Goal: Task Accomplishment & Management: Complete application form

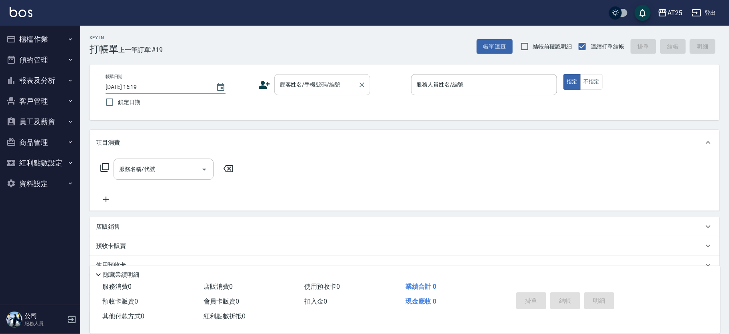
click at [313, 83] on div "顧客姓名/手機號碼/編號 顧客姓名/手機號碼/編號" at bounding box center [322, 84] width 96 height 21
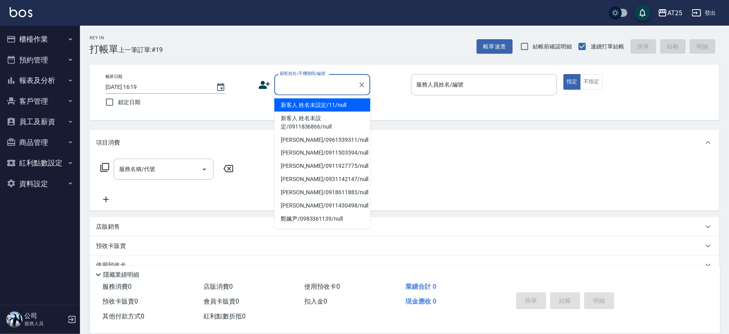
click at [338, 109] on li "新客人 姓名未設定/11/null" at bounding box center [322, 104] width 96 height 13
type input "新客人 姓名未設定/11/null"
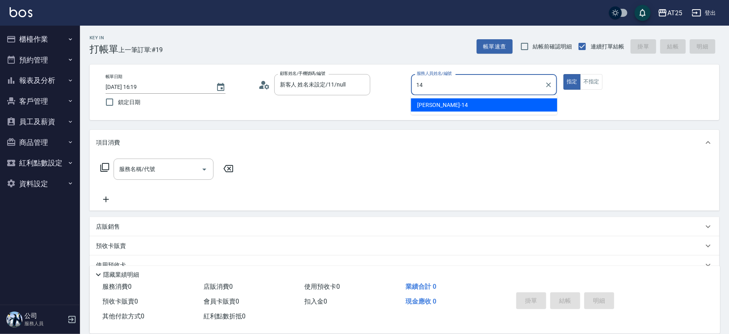
type input "Ken-14"
type button "true"
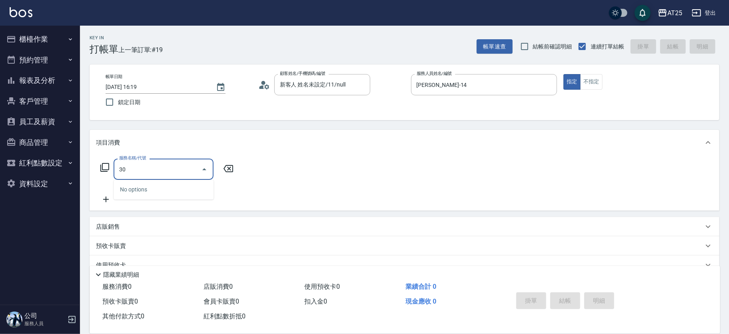
type input "301"
type input "150"
type input "燙髮(301)"
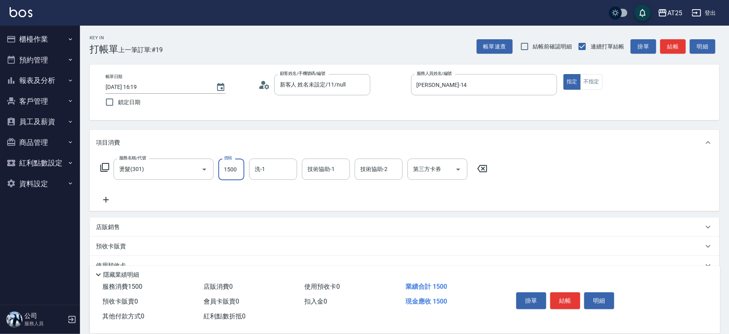
type input "0"
type input "12"
type input "10"
type input "120"
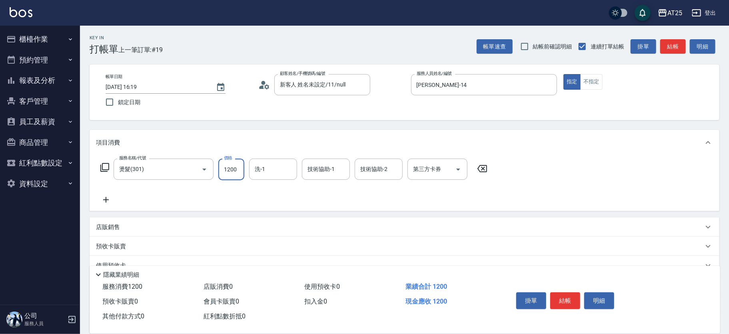
type input "1200"
type input "小宇-58"
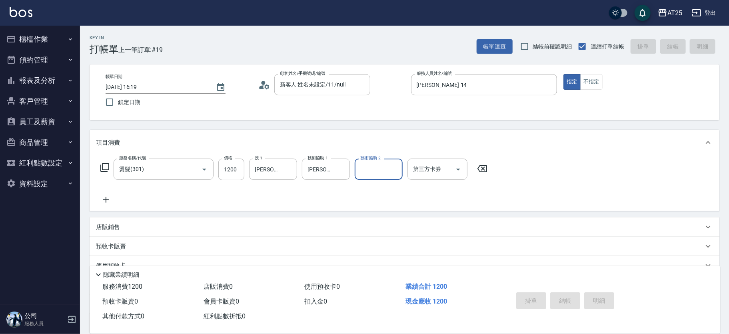
type input "2025/08/23 17:31"
type input "0"
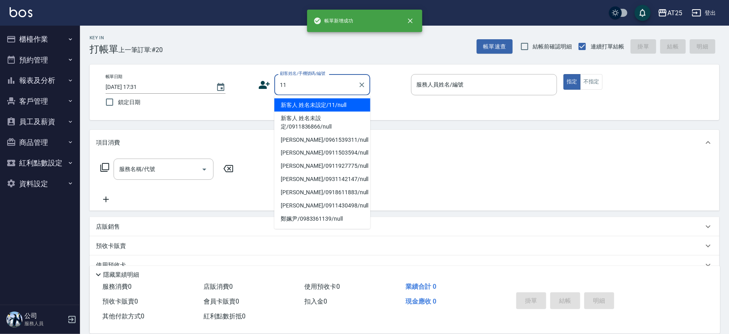
type input "新客人 姓名未設定/11/null"
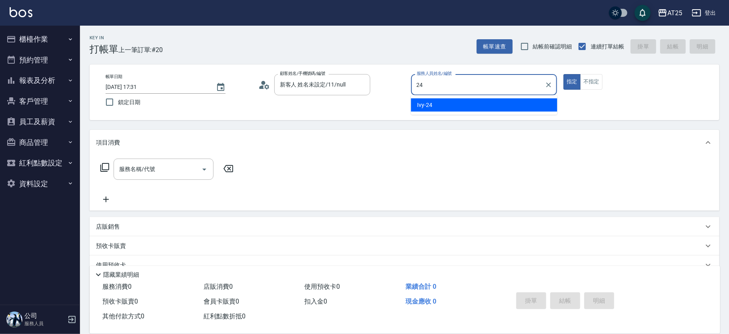
type input "Ivy-24"
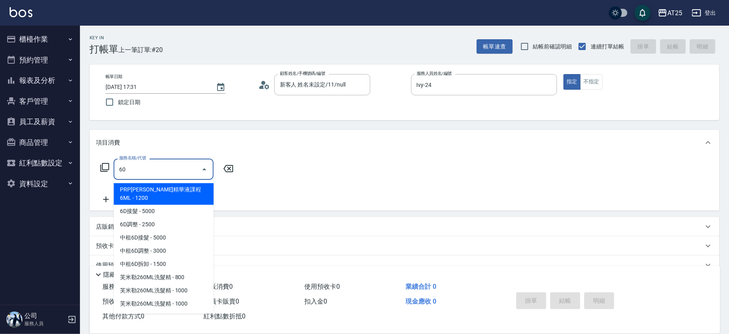
type input "601"
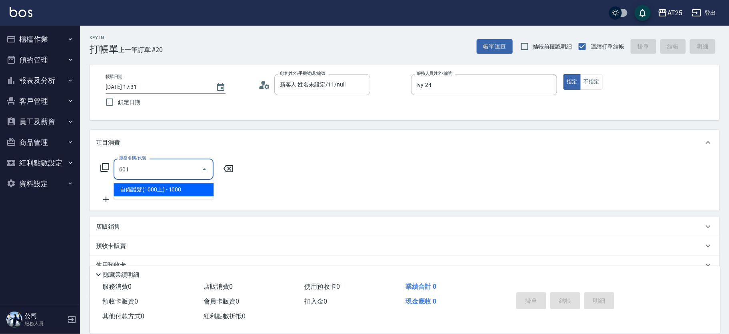
type input "100"
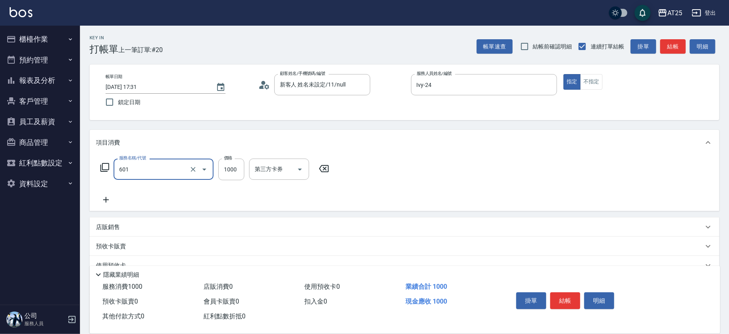
type input "自備護髮(1000上)(601)"
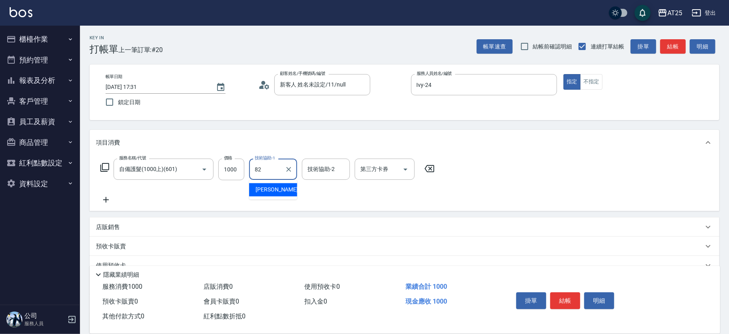
type input "小曼-82"
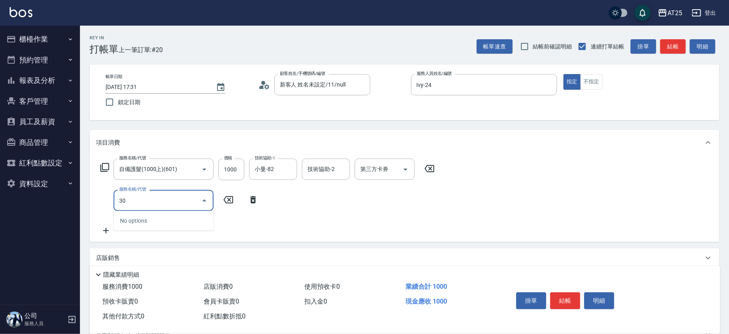
type input "301"
type input "250"
type input "燙髮(301)"
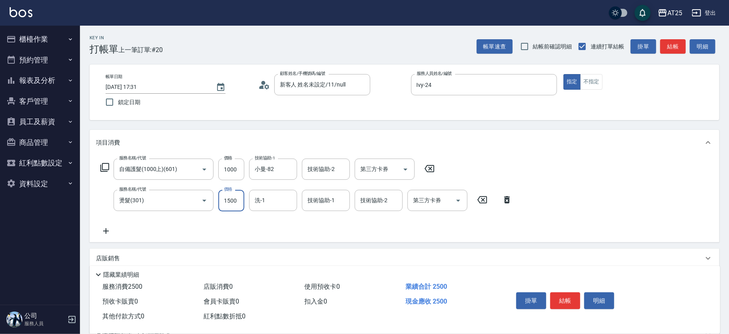
type input "100"
type input "10"
type input "110"
type input "109"
type input "200"
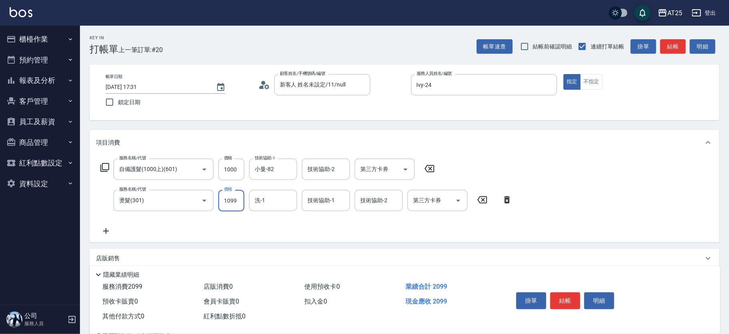
type input "1099"
type input "小曼-82"
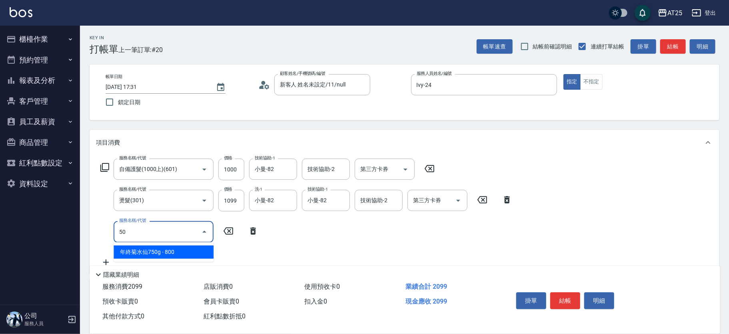
type input "501"
type input "300"
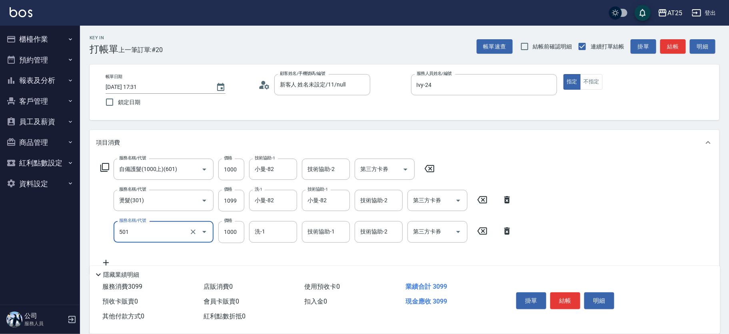
type input "染髮(501)"
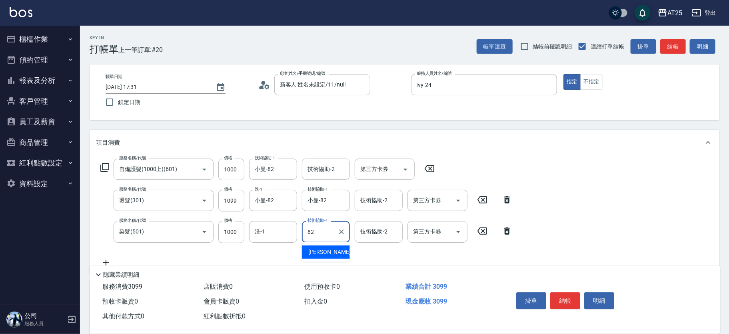
type input "小曼-82"
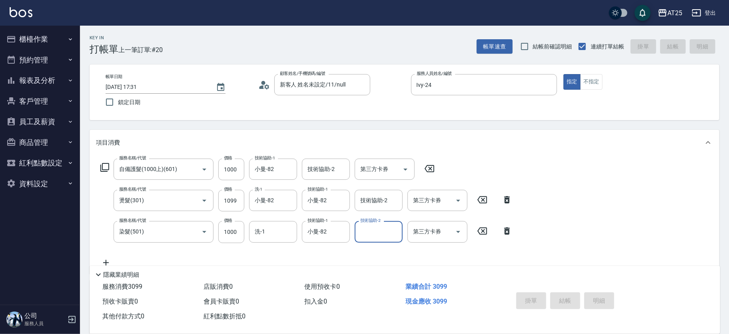
type input "0"
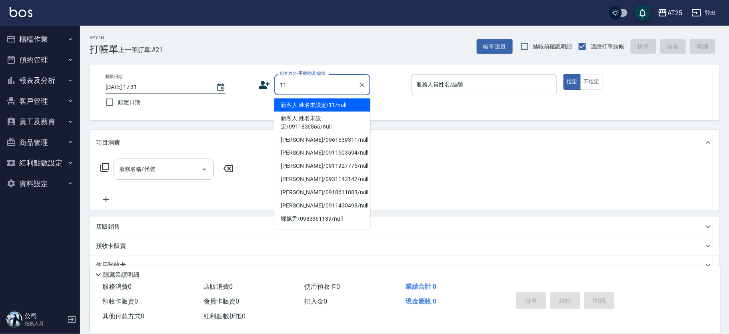
type input "新客人 姓名未設定/11/null"
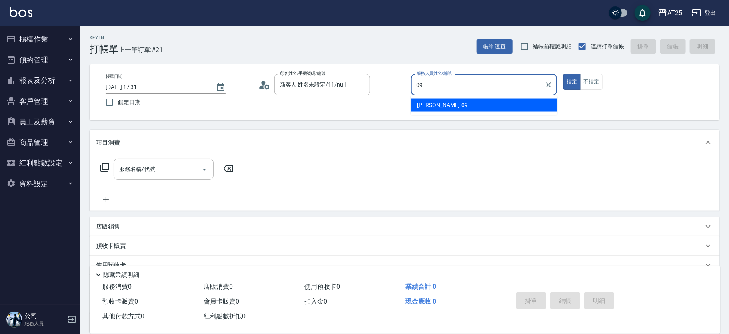
type input "Kevin-09"
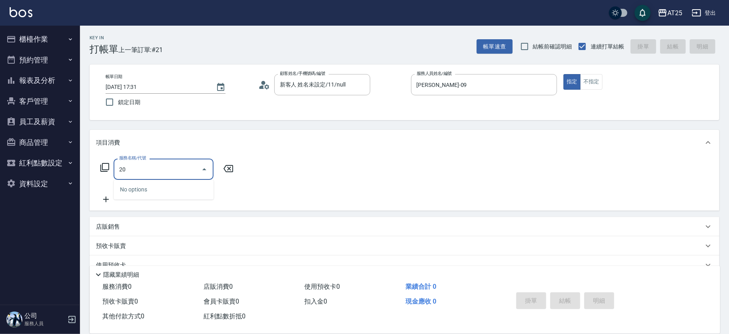
type input "201"
type input "30"
type input "洗髮(201)"
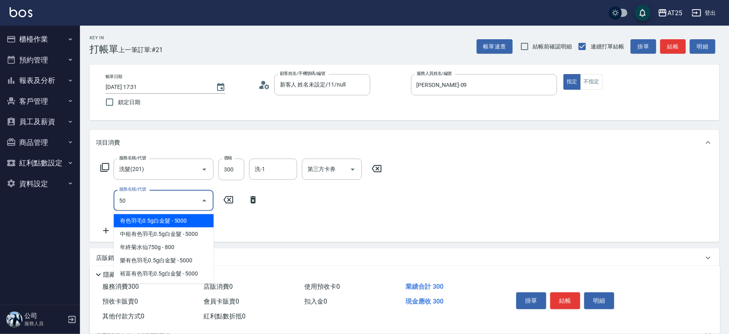
type input "501"
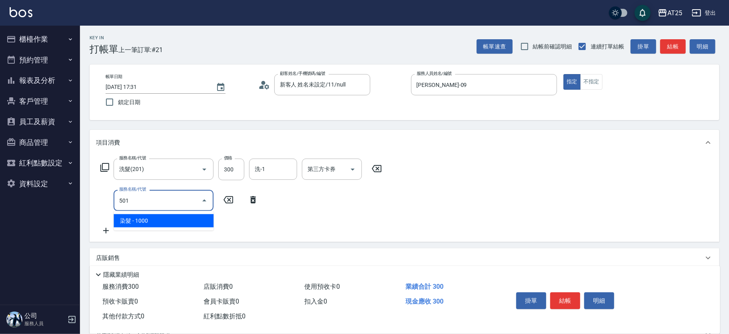
type input "130"
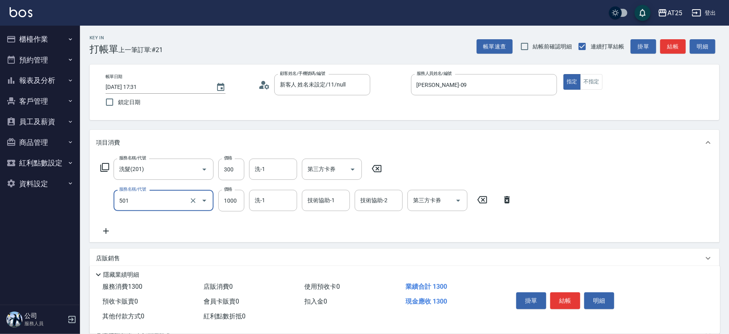
type input "染髮(501)"
type input "30"
type input "17"
type input "40"
type input "1700"
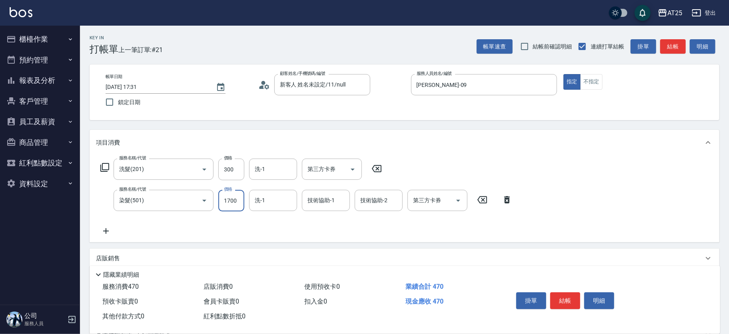
type input "200"
type input "1700"
type input "游惠心-68"
click at [255, 158] on div "洗-1" at bounding box center [273, 168] width 48 height 21
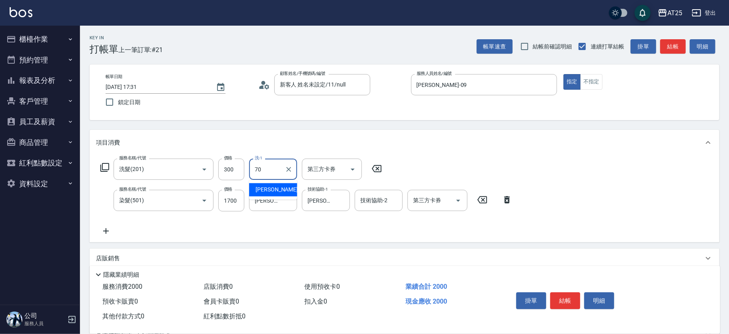
type input "惠均-70"
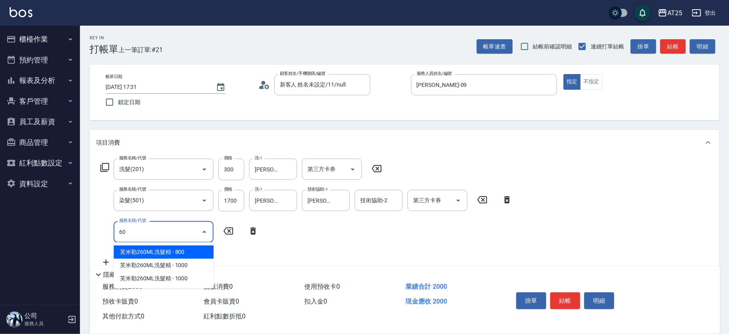
type input "608"
type input "250"
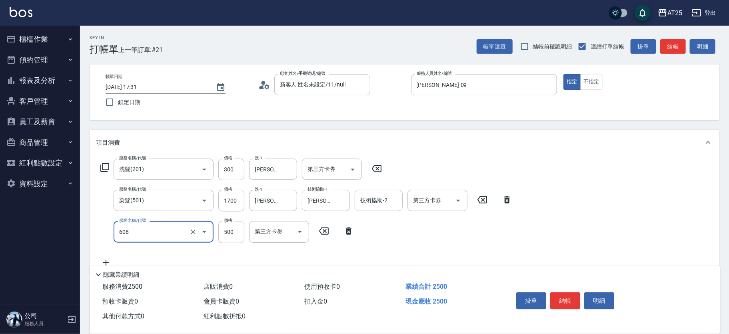
type input "自備護髮(1000下)(608)"
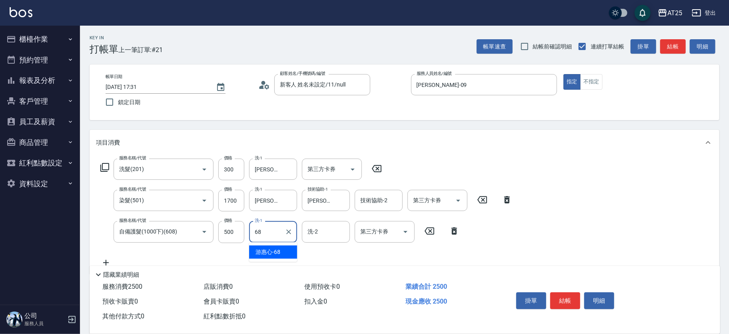
type input "游惠心-68"
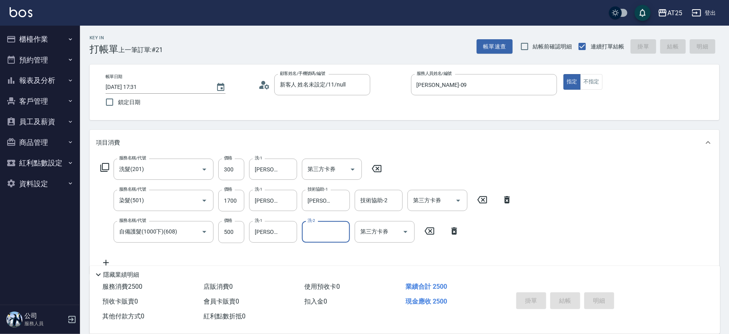
type input "0"
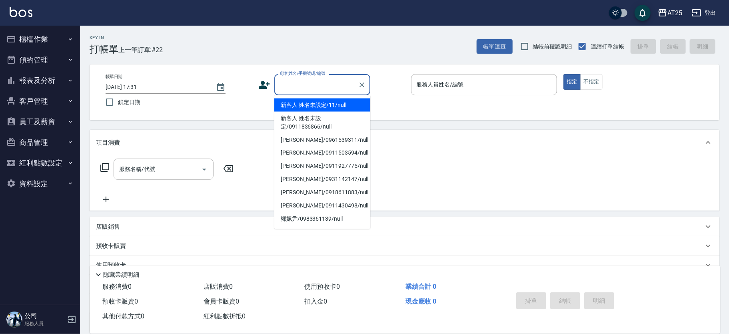
click at [305, 86] on input "顧客姓名/手機號碼/編號" at bounding box center [316, 85] width 77 height 14
click at [321, 100] on li "新客人 姓名未設定/11/null" at bounding box center [322, 104] width 96 height 13
type input "新客人 姓名未設定/11/null"
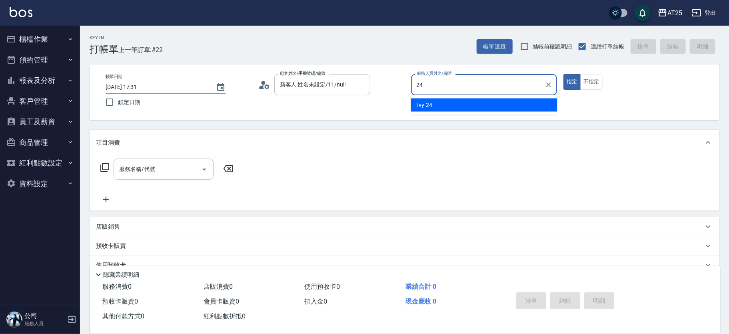
type input "Ivy-24"
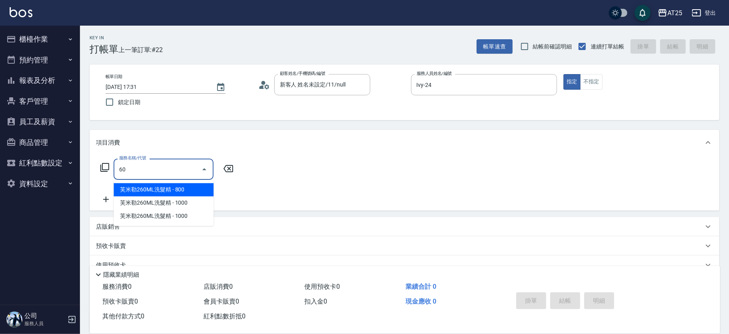
type input "601"
type input "100"
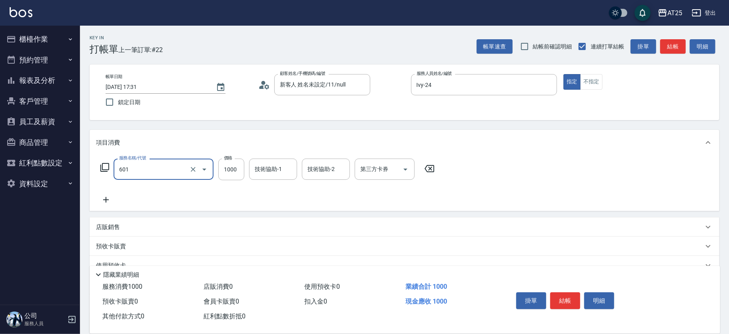
type input "自備護髮(1000上)(601)"
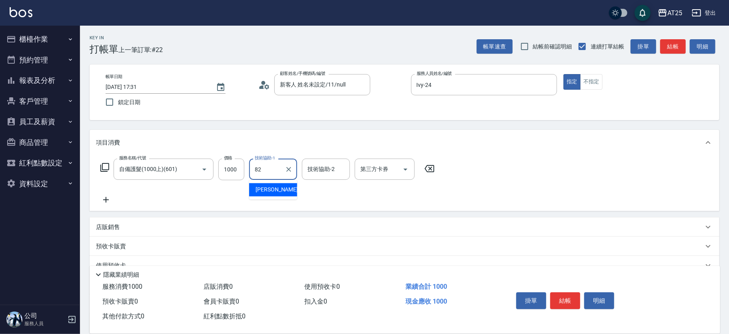
type input "小曼-82"
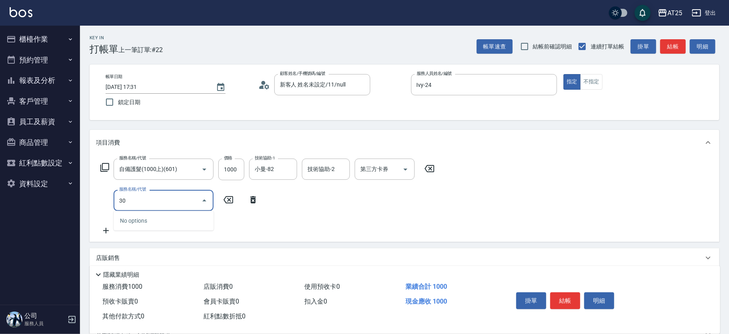
type input "301"
type input "250"
type input "燙髮(301)"
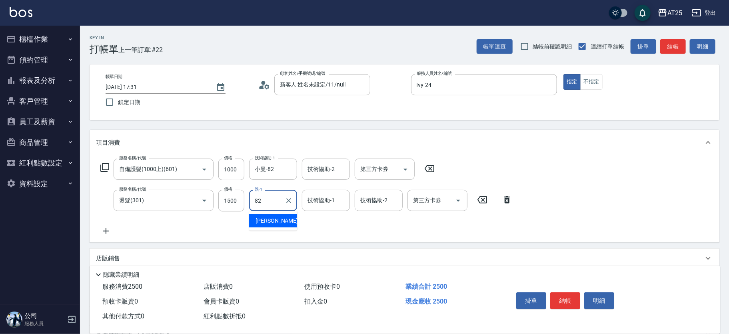
type input "小曼-82"
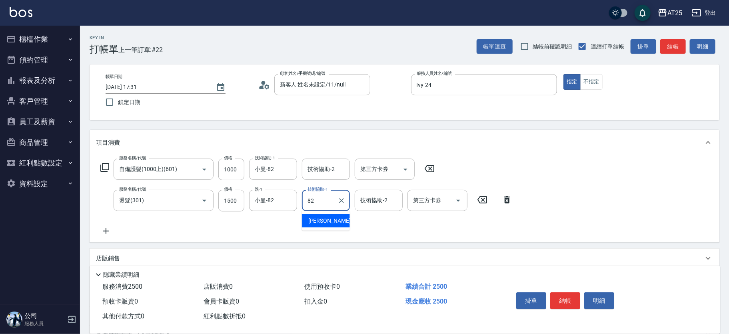
type input "小曼-82"
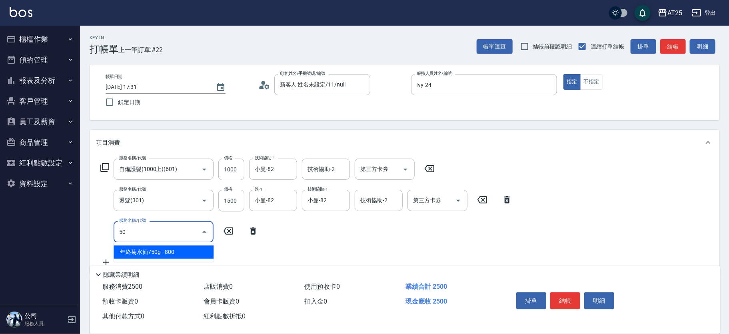
type input "501"
type input "350"
type input "染髮(501)"
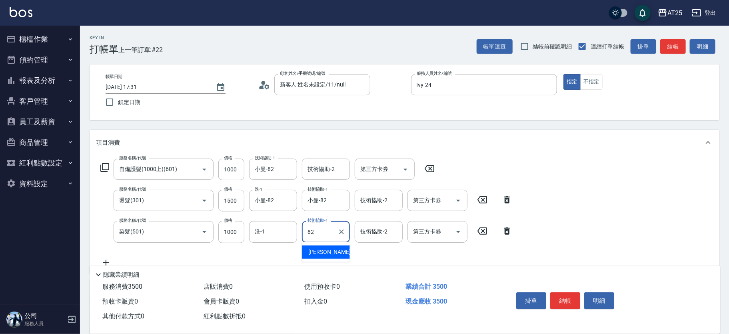
type input "小曼-82"
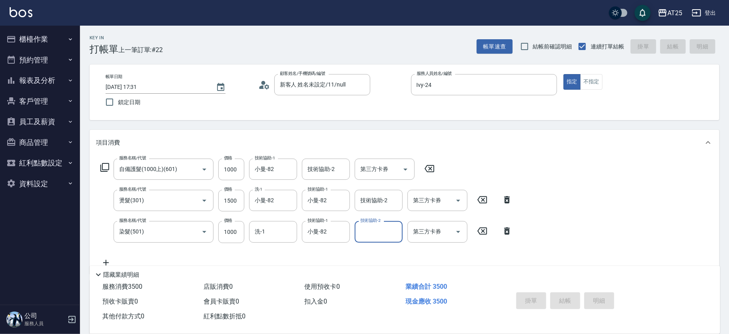
type input "2025/08/23 17:53"
type input "0"
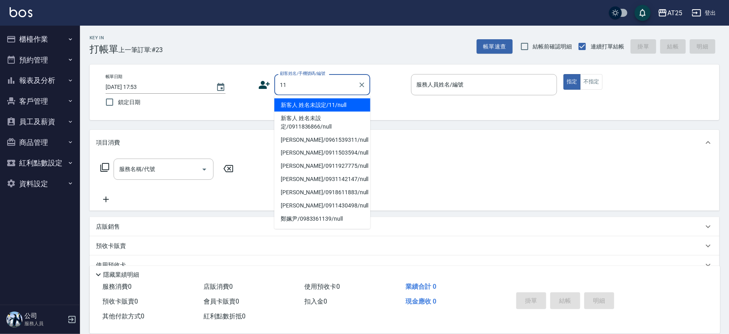
type input "新客人 姓名未設定/11/null"
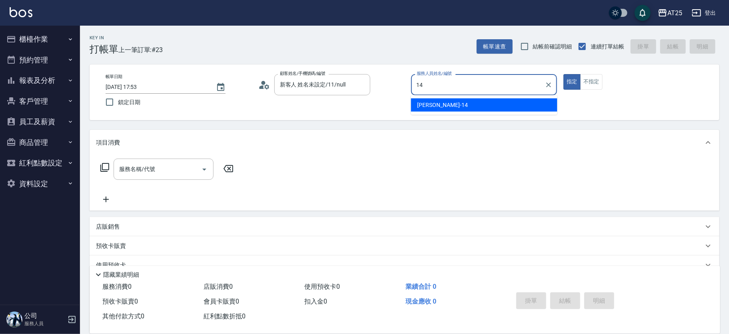
type input "[PERSON_NAME]-14"
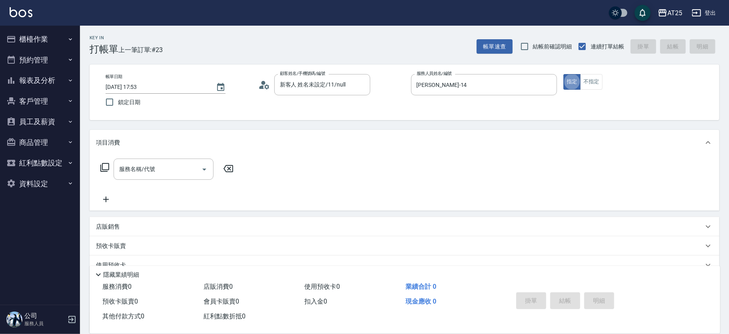
type button "true"
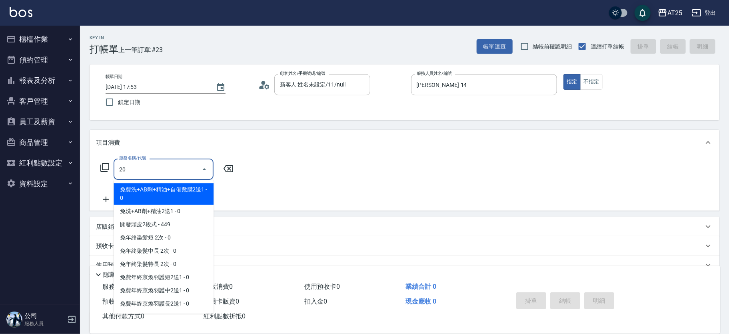
type input "201"
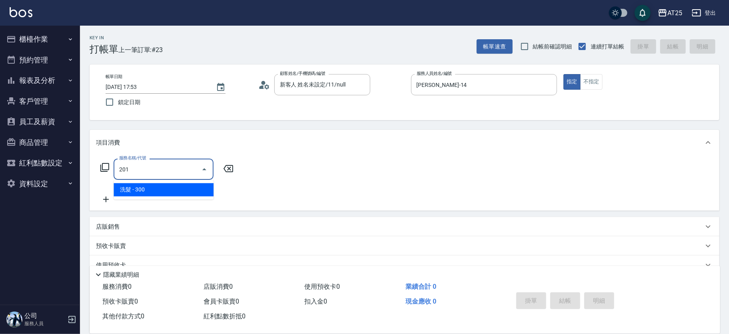
type input "30"
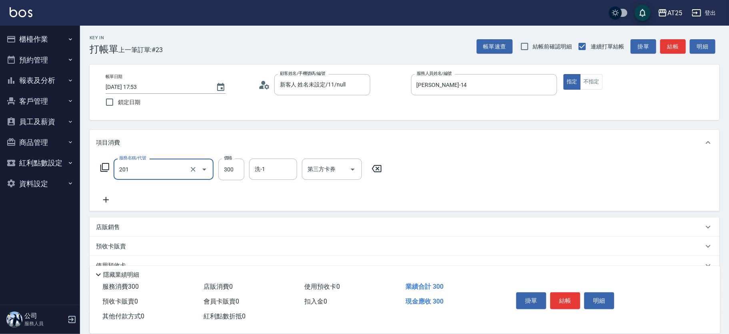
type input "洗髮(201)"
type input "0"
type input "50"
type input "500"
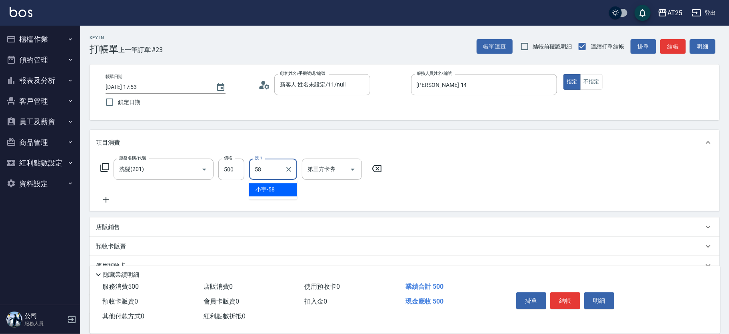
type input "小宇-58"
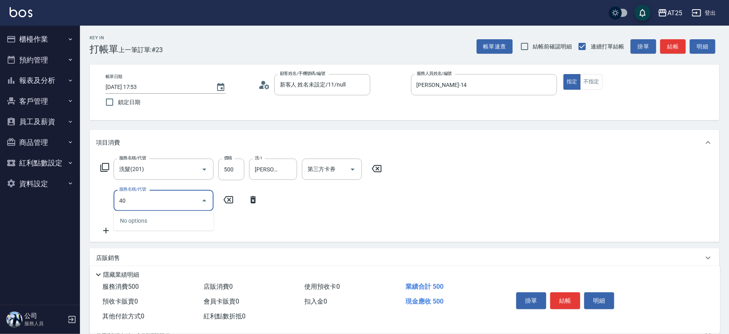
type input "401"
type input "80"
type input "剪髮(401)"
type input "50"
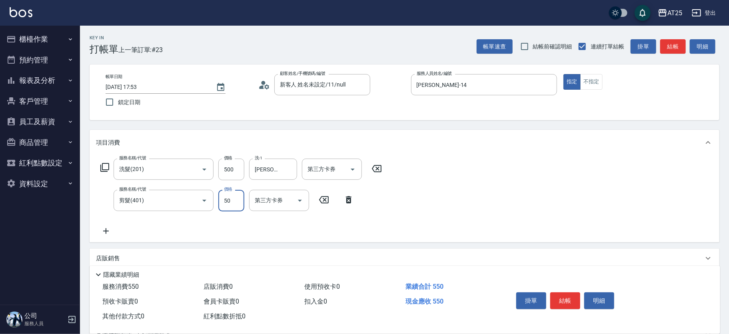
type input "100"
type input "500"
click at [574, 292] on button "結帳" at bounding box center [565, 300] width 30 height 17
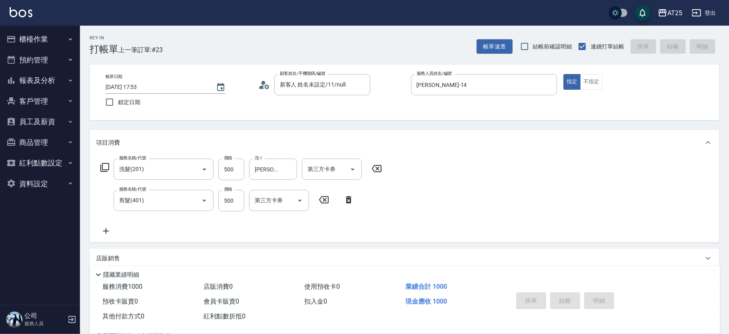
type input "2025/08/23 18:27"
type input "0"
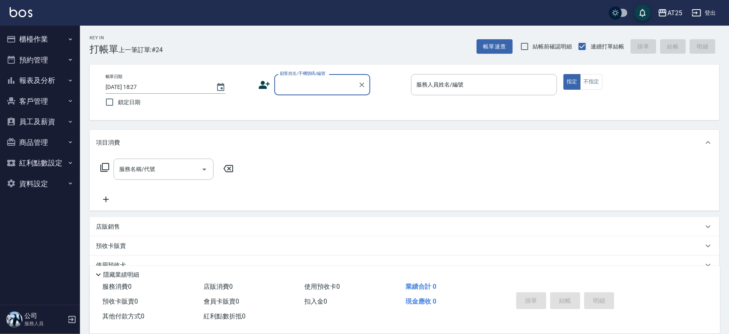
click at [304, 88] on input "顧客姓名/手機號碼/編號" at bounding box center [316, 85] width 77 height 14
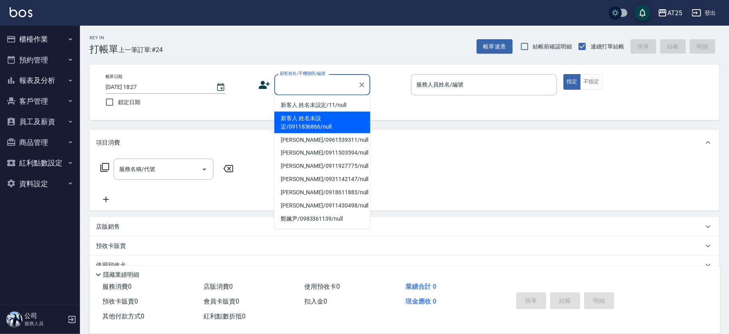
click at [322, 104] on li "新客人 姓名未設定/11/null" at bounding box center [322, 104] width 96 height 13
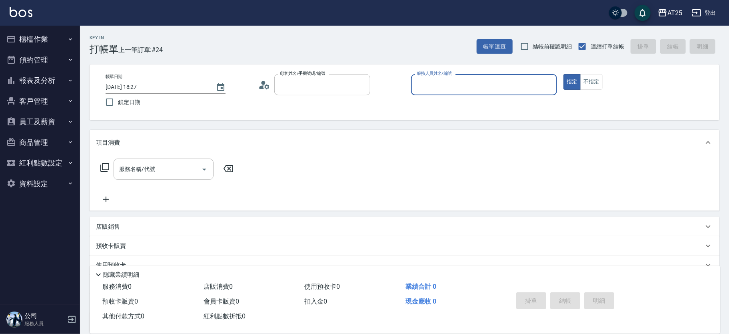
type input "新客人 姓名未設定/11/null"
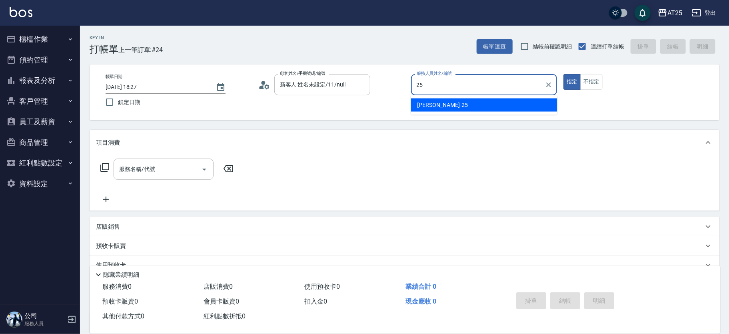
type input "Evan-25"
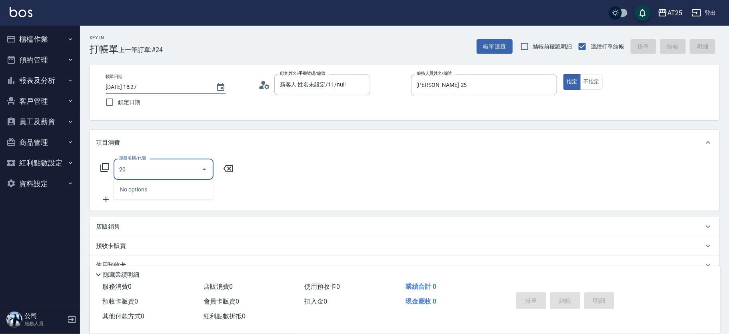
type input "201"
type input "30"
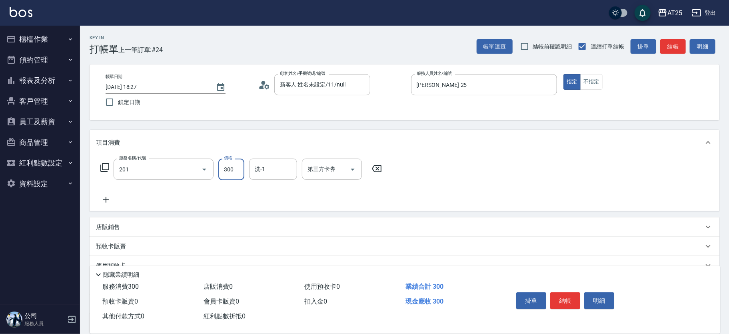
type input "洗髮(201)"
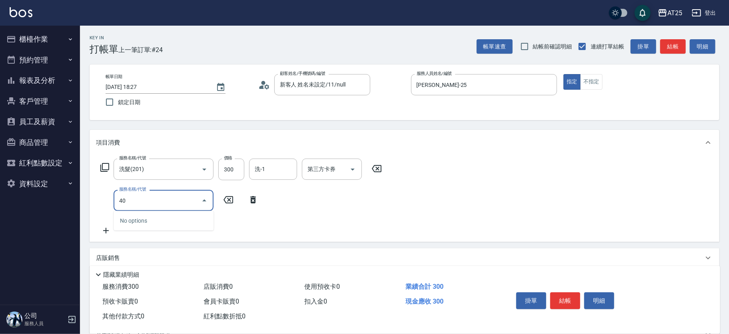
type input "401"
type input "60"
type input "剪髮(401)"
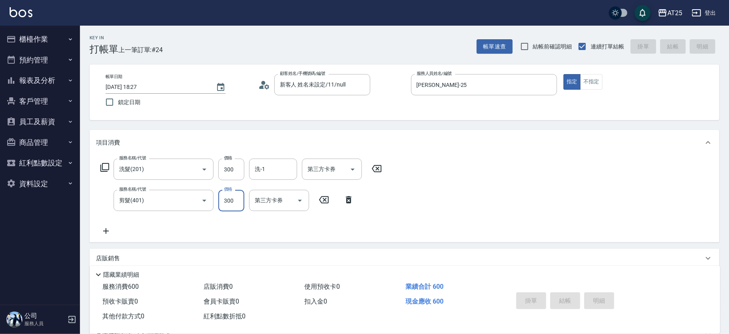
type input "2025/08/23 18:31"
type input "0"
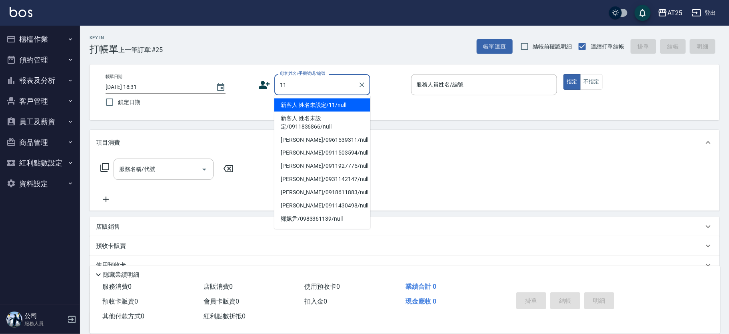
type input "新客人 姓名未設定/11/null"
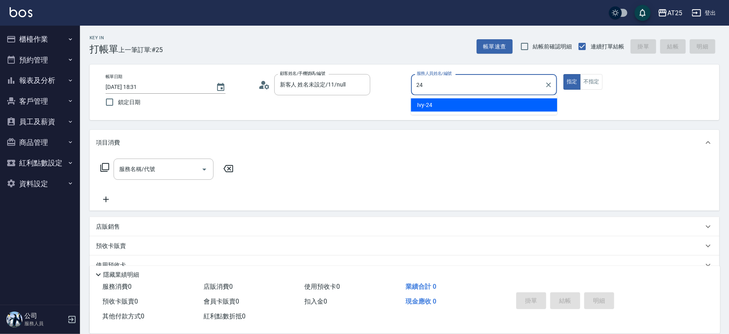
type input "Ivy-24"
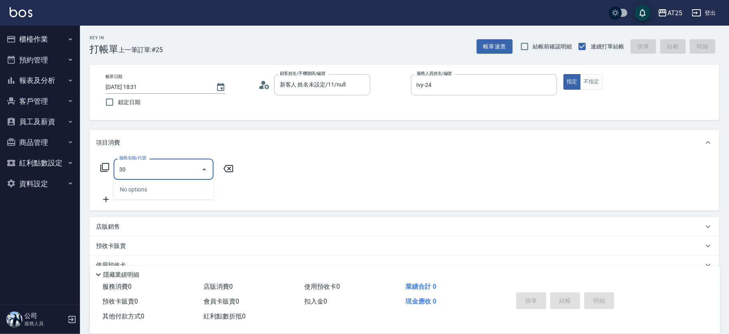
type input "301"
type input "150"
type input "燙髮(301)"
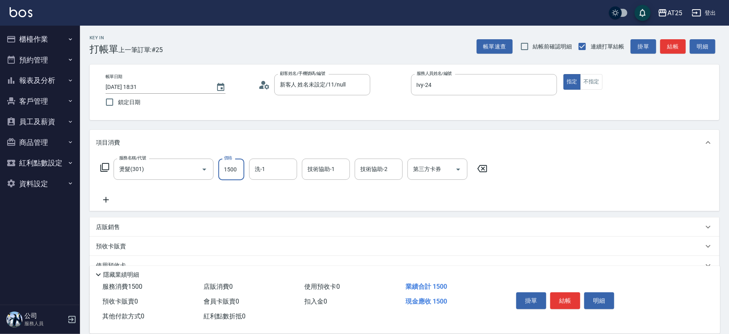
type input "0"
type input "20"
type input "200"
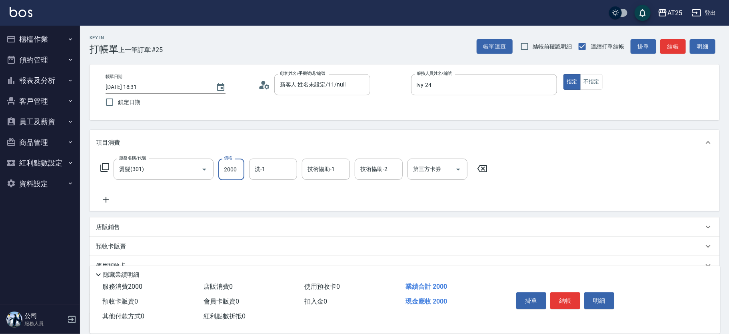
type input "2000"
type input "小恩-69"
type input "小曼-82"
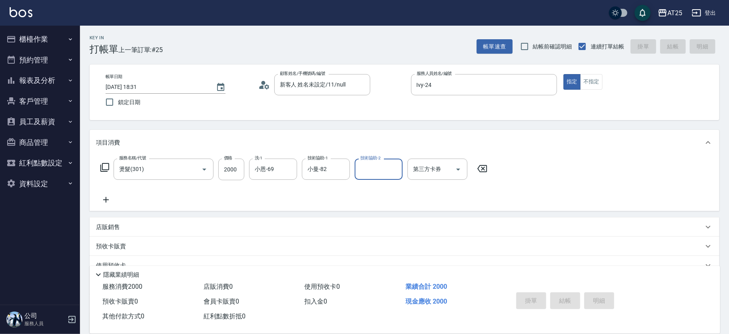
type input "2025/08/23 18:33"
type input "0"
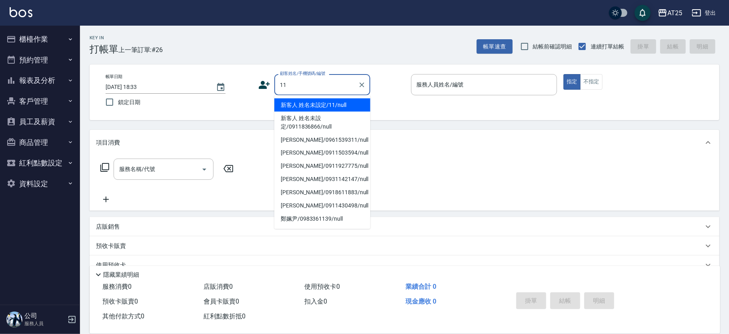
type input "新客人 姓名未設定/11/null"
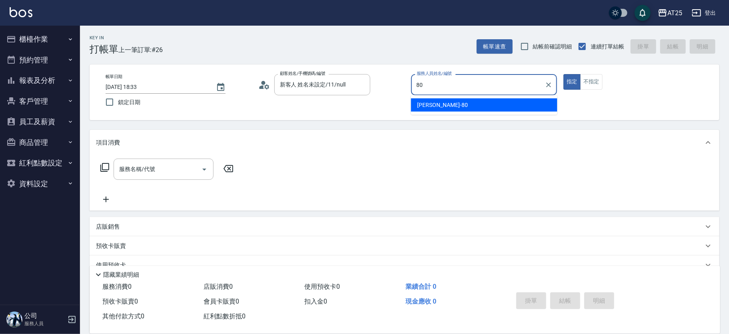
type input "Jessica-80"
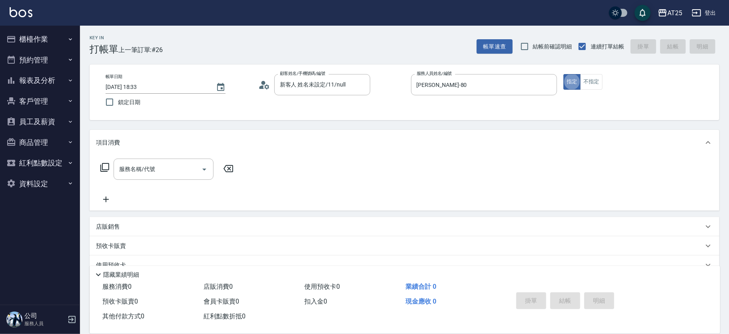
click at [152, 143] on div "項目消費" at bounding box center [400, 142] width 608 height 8
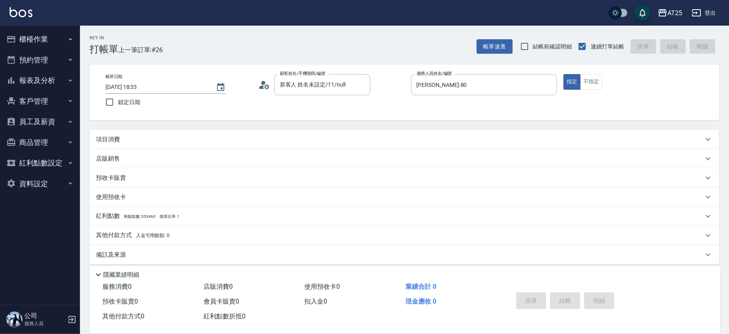
click at [121, 160] on div "店販銷售" at bounding box center [400, 158] width 608 height 8
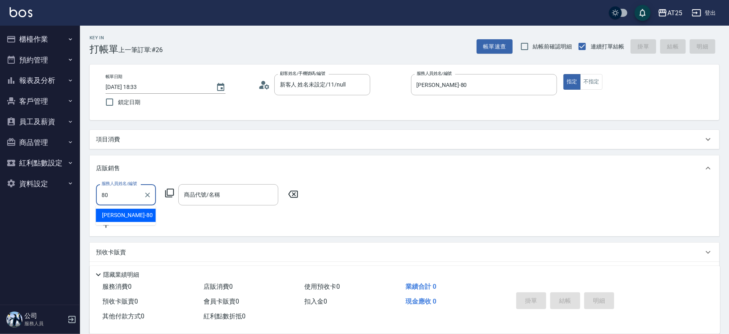
type input "Jessica-80"
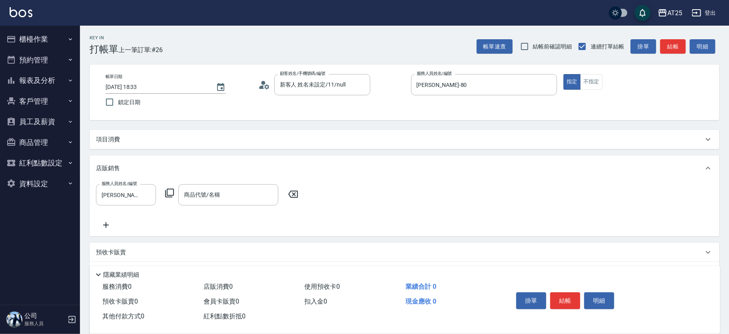
click at [166, 191] on icon at bounding box center [170, 193] width 10 height 10
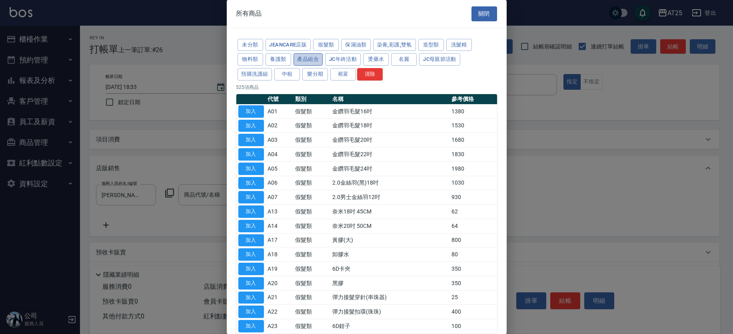
click at [300, 56] on button "產品組合" at bounding box center [309, 59] width 30 height 12
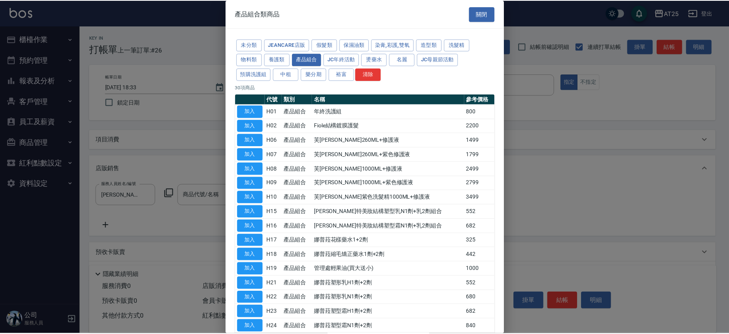
scroll to position [242, 0]
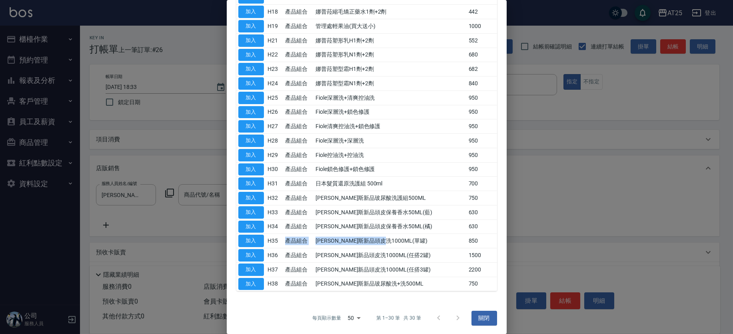
drag, startPoint x: 408, startPoint y: 234, endPoint x: 283, endPoint y: 234, distance: 124.8
click at [283, 234] on tr "加入 H35 產品組合 喬娜斯新品頭皮洗1000ML(單罐) 850" at bounding box center [366, 241] width 261 height 14
click at [249, 236] on button "加入" at bounding box center [251, 240] width 26 height 12
type input "喬娜斯新品頭皮洗1000ML(單罐)"
type input "80"
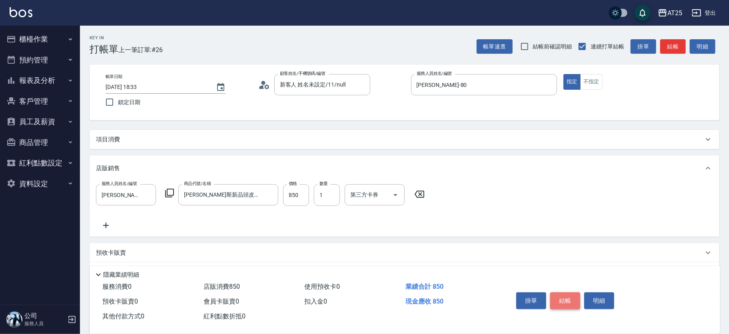
click at [573, 294] on button "結帳" at bounding box center [565, 300] width 30 height 17
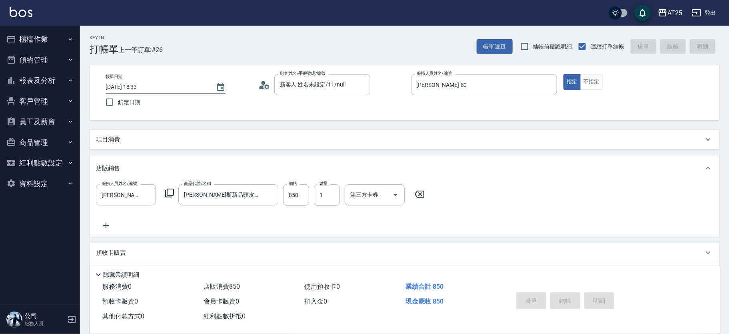
type input "0"
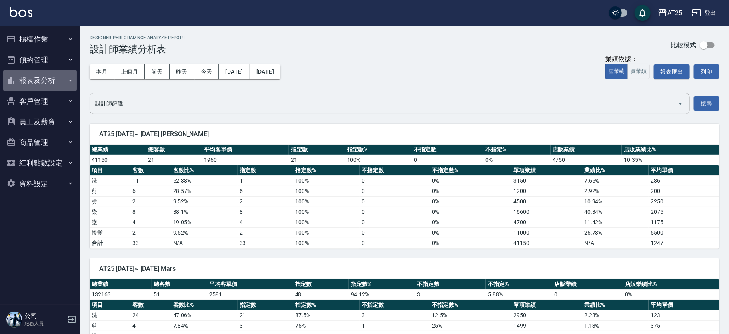
click at [59, 81] on button "報表及分析" at bounding box center [40, 80] width 74 height 21
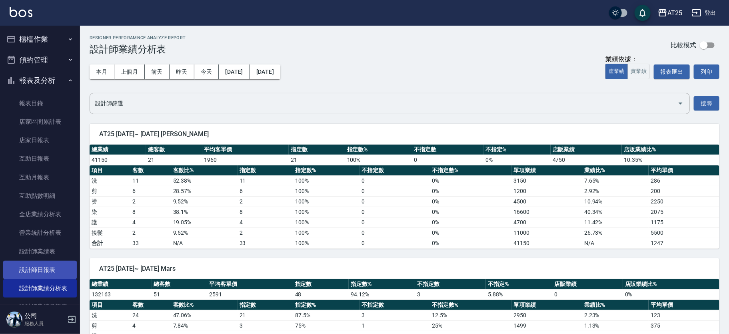
click at [54, 270] on link "設計師日報表" at bounding box center [40, 269] width 74 height 18
